Goal: Communication & Community: Answer question/provide support

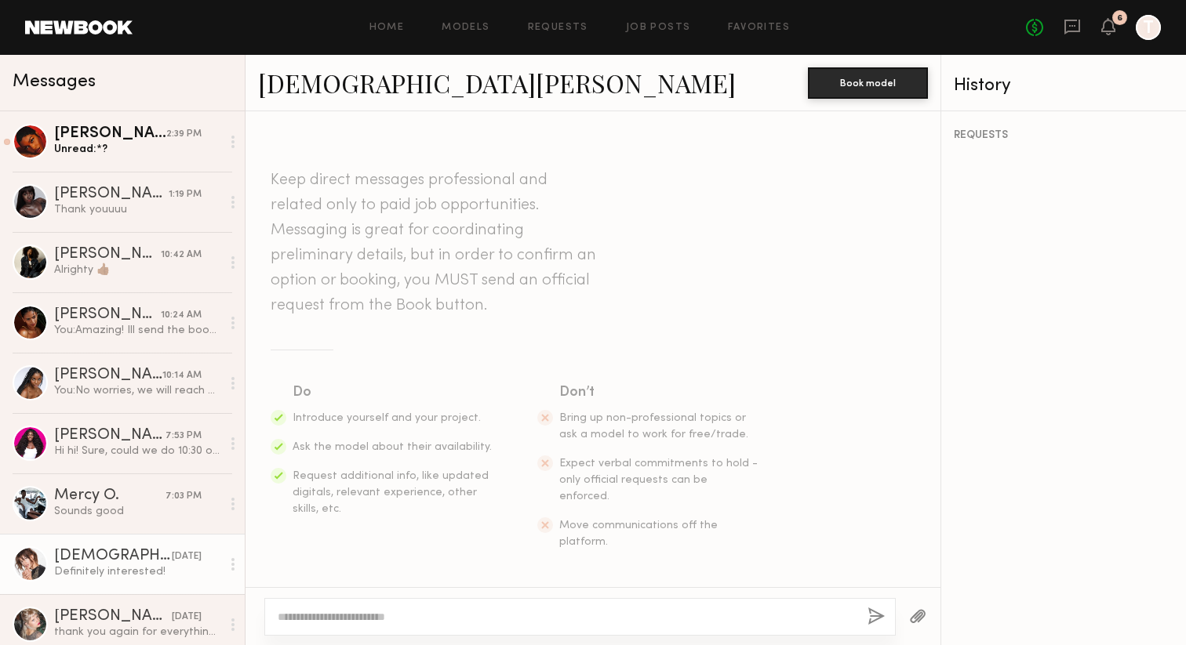
scroll to position [731, 0]
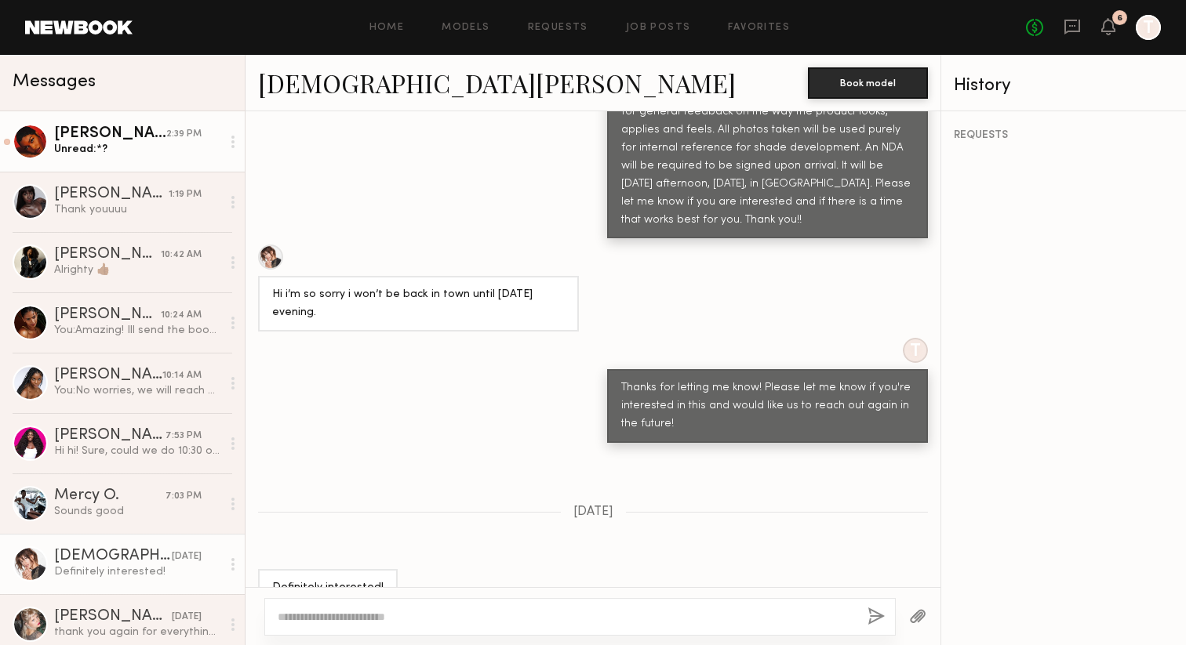
click at [105, 153] on div "Unread: *?" at bounding box center [137, 149] width 167 height 15
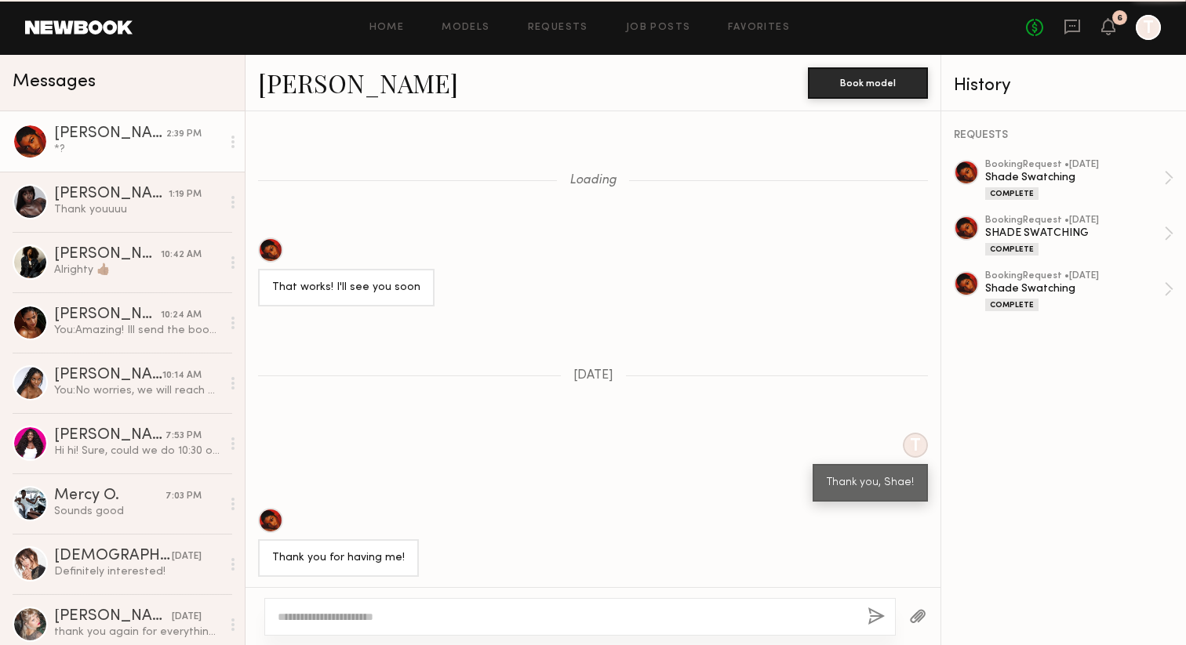
scroll to position [1255, 0]
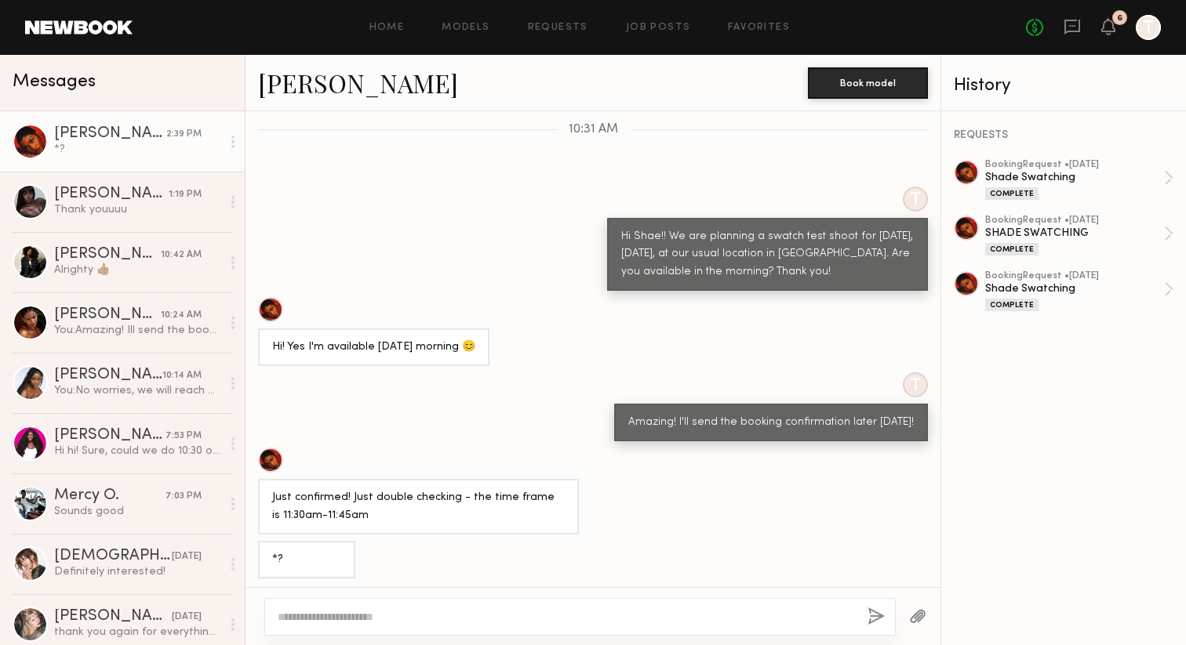
click at [341, 618] on textarea at bounding box center [566, 617] width 577 height 16
click at [293, 621] on textarea "**********" at bounding box center [566, 617] width 577 height 16
type textarea "**********"
click at [877, 615] on button "button" at bounding box center [875, 618] width 17 height 20
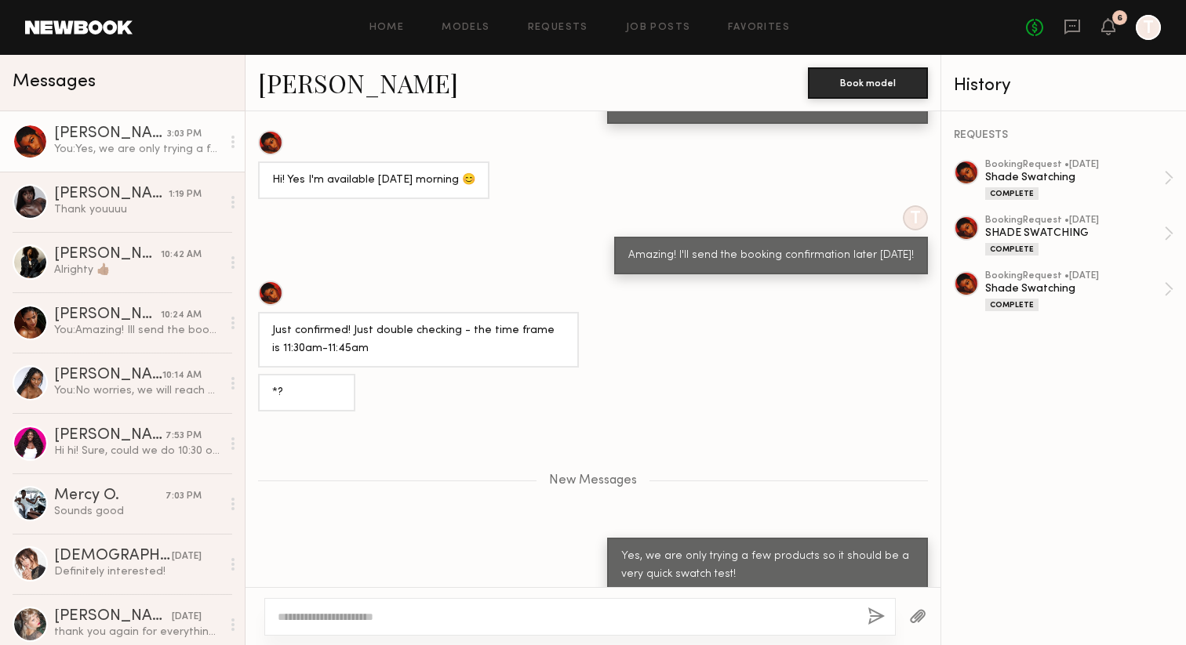
scroll to position [1436, 0]
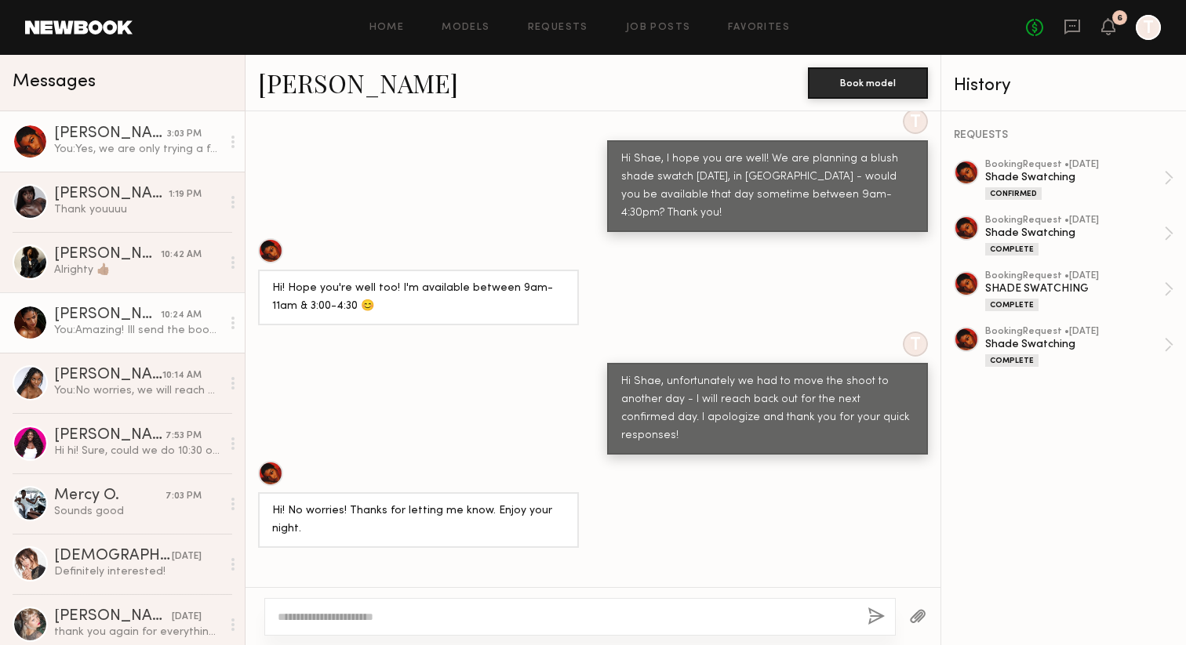
scroll to position [3252, 0]
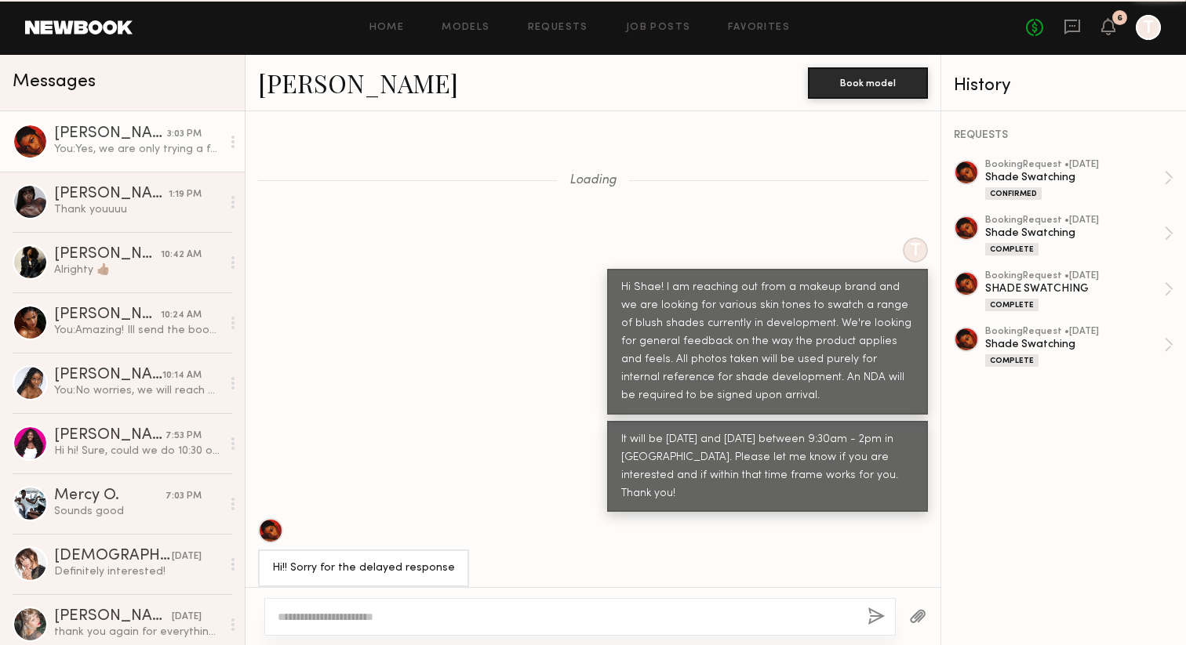
scroll to position [3252, 0]
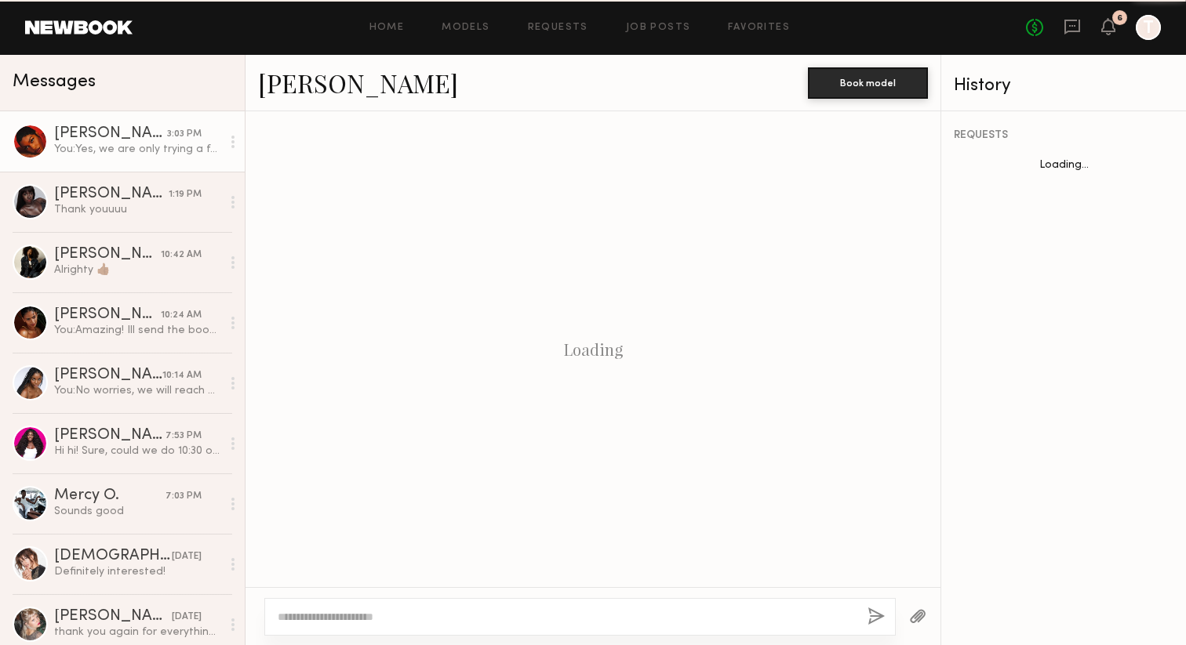
scroll to position [853, 0]
